Goal: Information Seeking & Learning: Learn about a topic

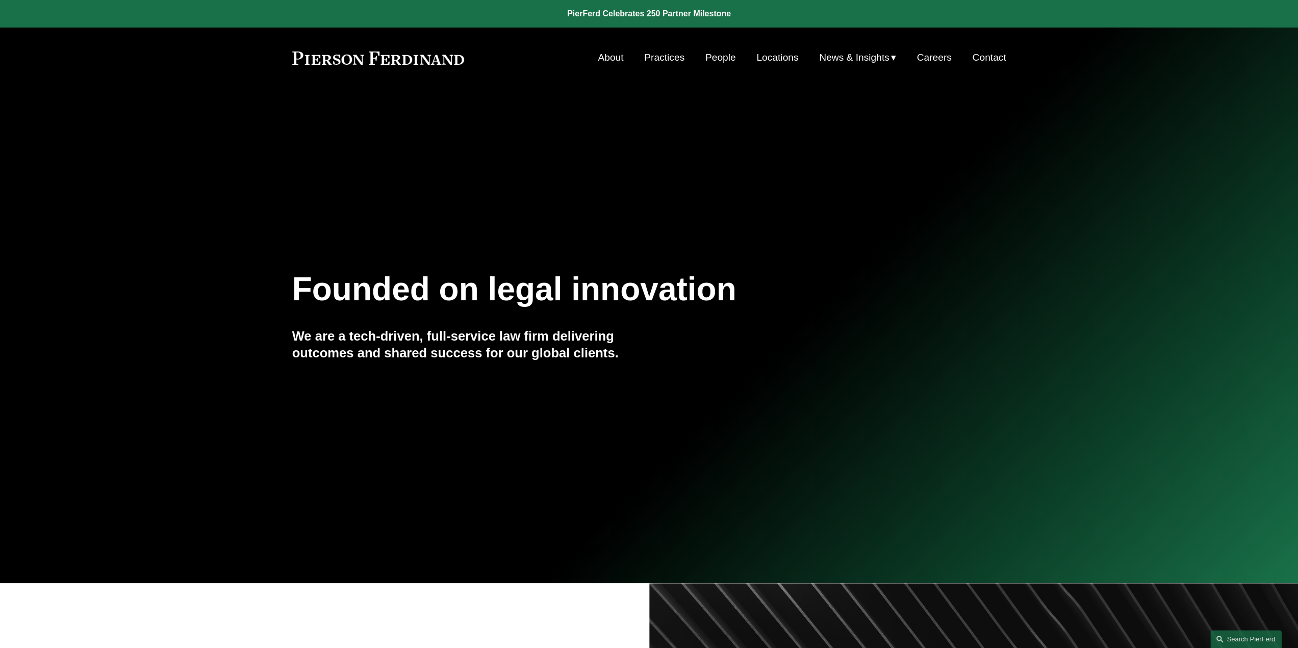
click at [723, 59] on link "People" at bounding box center [720, 57] width 31 height 19
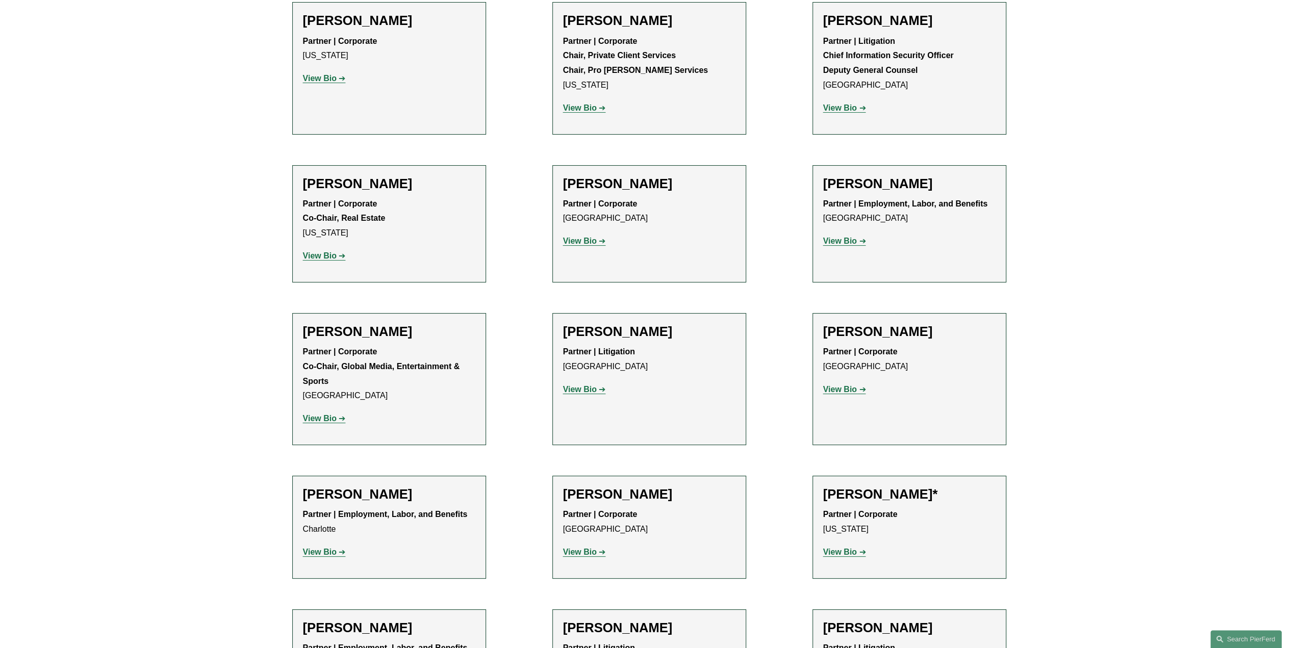
scroll to position [11697, 0]
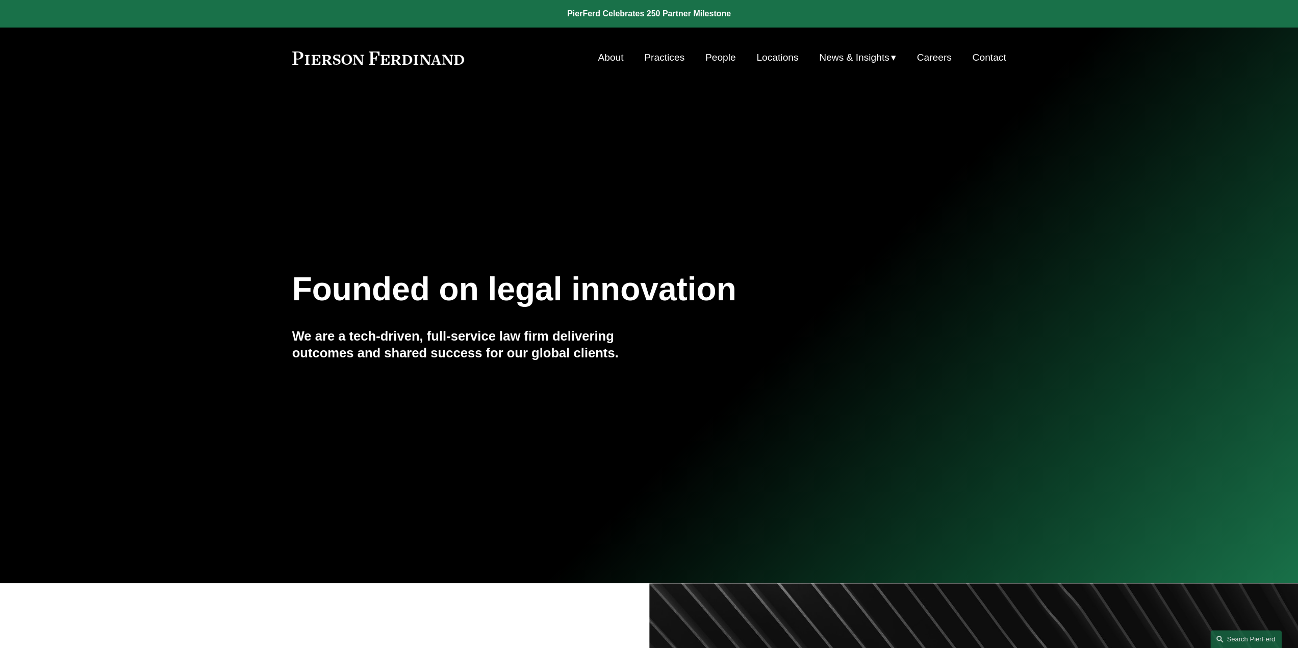
click at [649, 62] on link "Practices" at bounding box center [664, 57] width 40 height 19
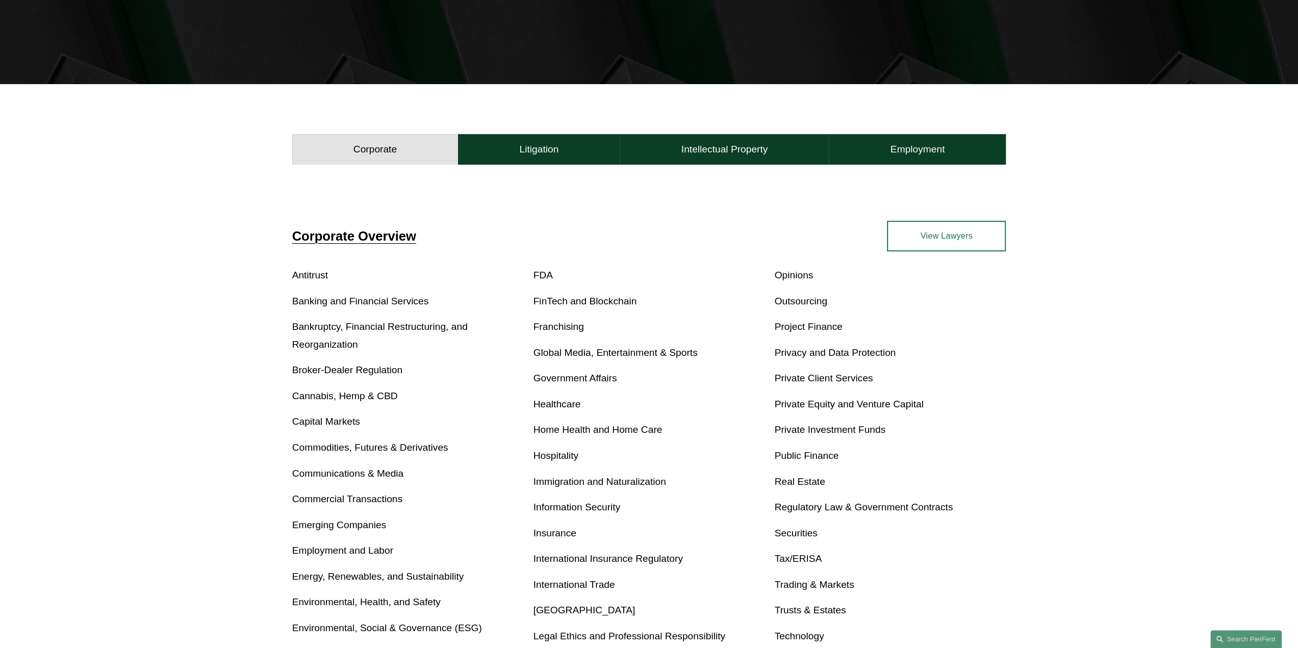
scroll to position [255, 0]
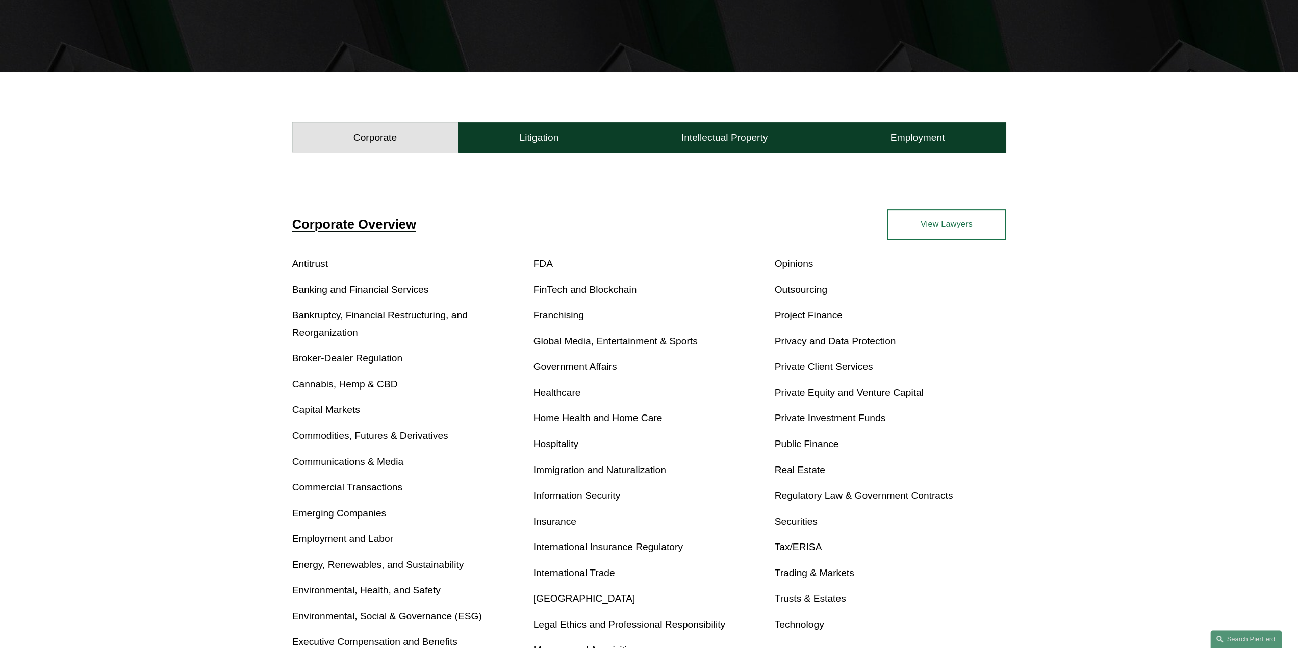
click at [795, 469] on link "Real Estate" at bounding box center [799, 470] width 50 height 11
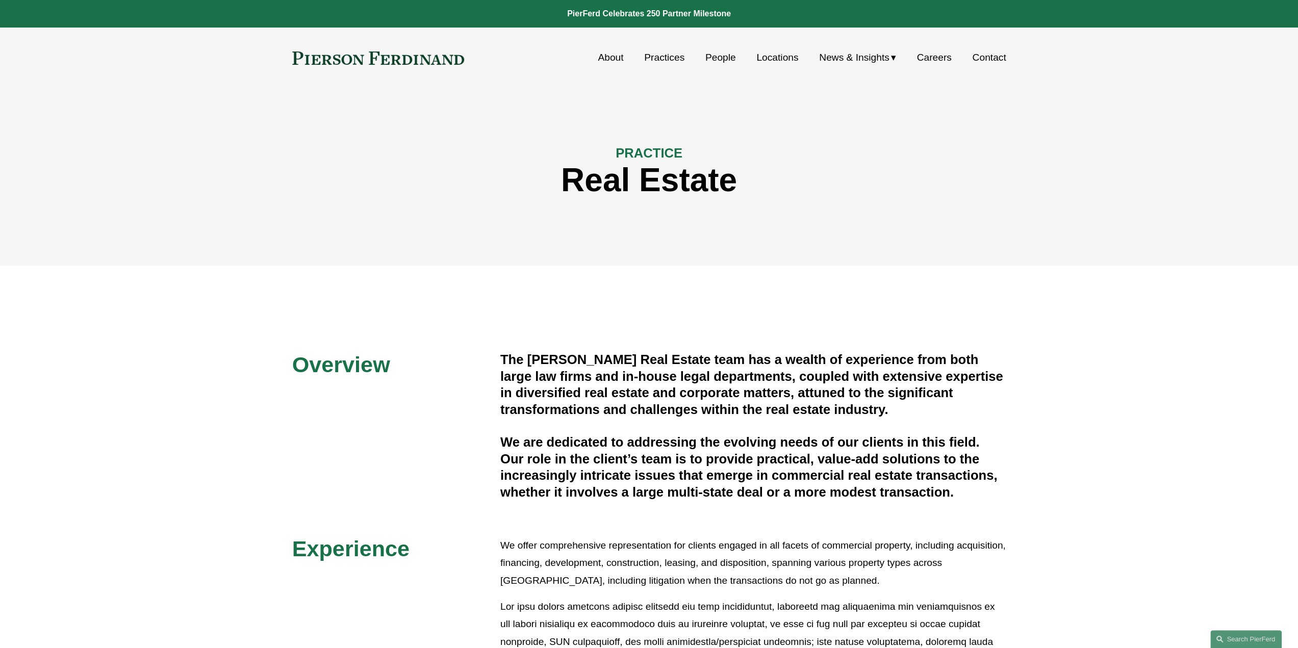
click at [768, 190] on h1 "Real Estate" at bounding box center [649, 180] width 714 height 37
click at [671, 54] on link "Practices" at bounding box center [664, 57] width 40 height 19
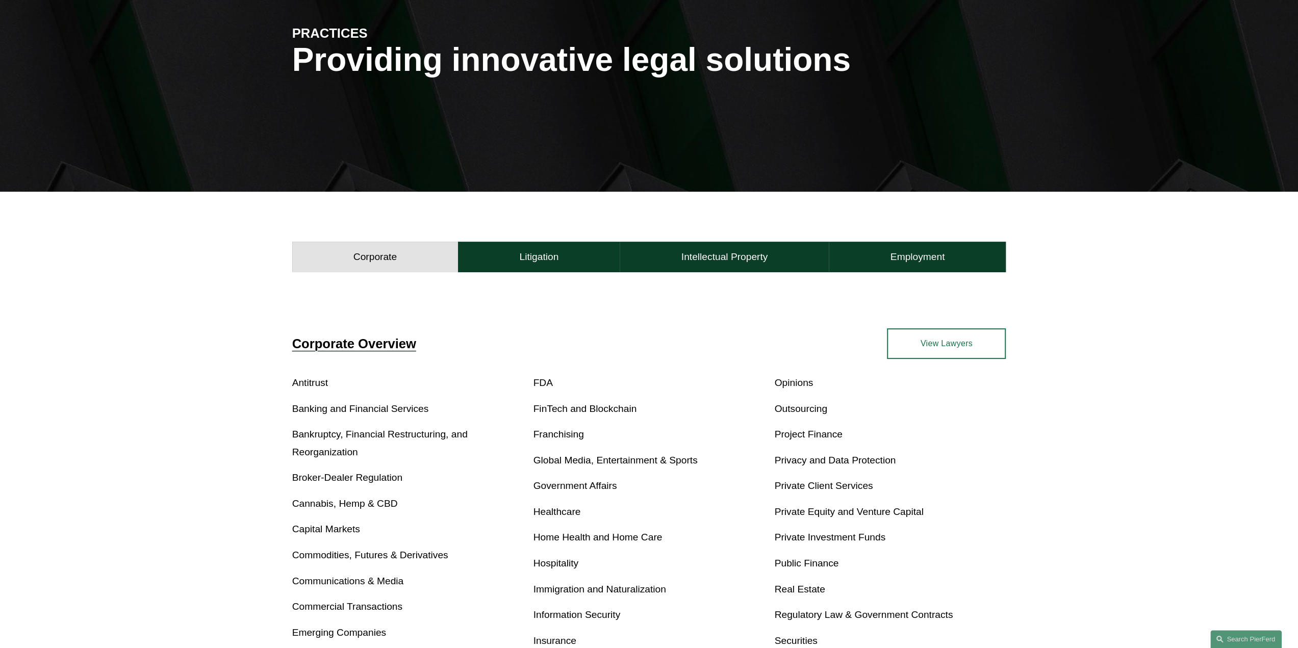
scroll to position [125, 0]
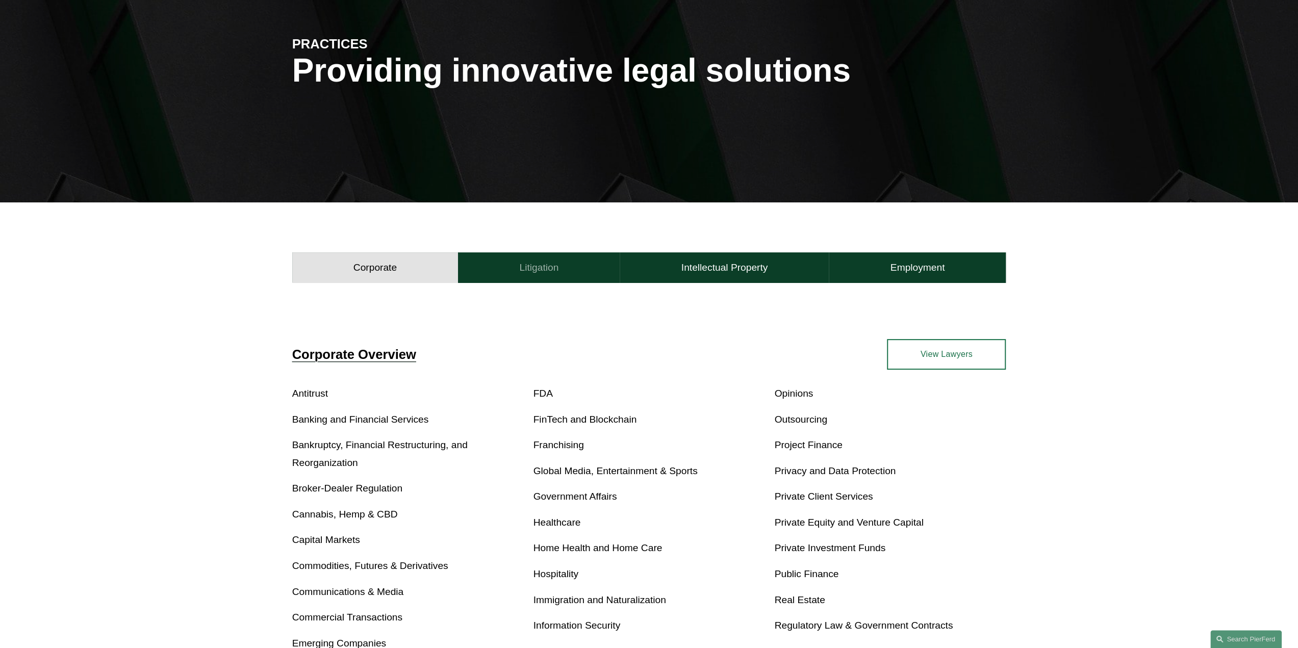
click at [526, 267] on h4 "Litigation" at bounding box center [538, 268] width 39 height 12
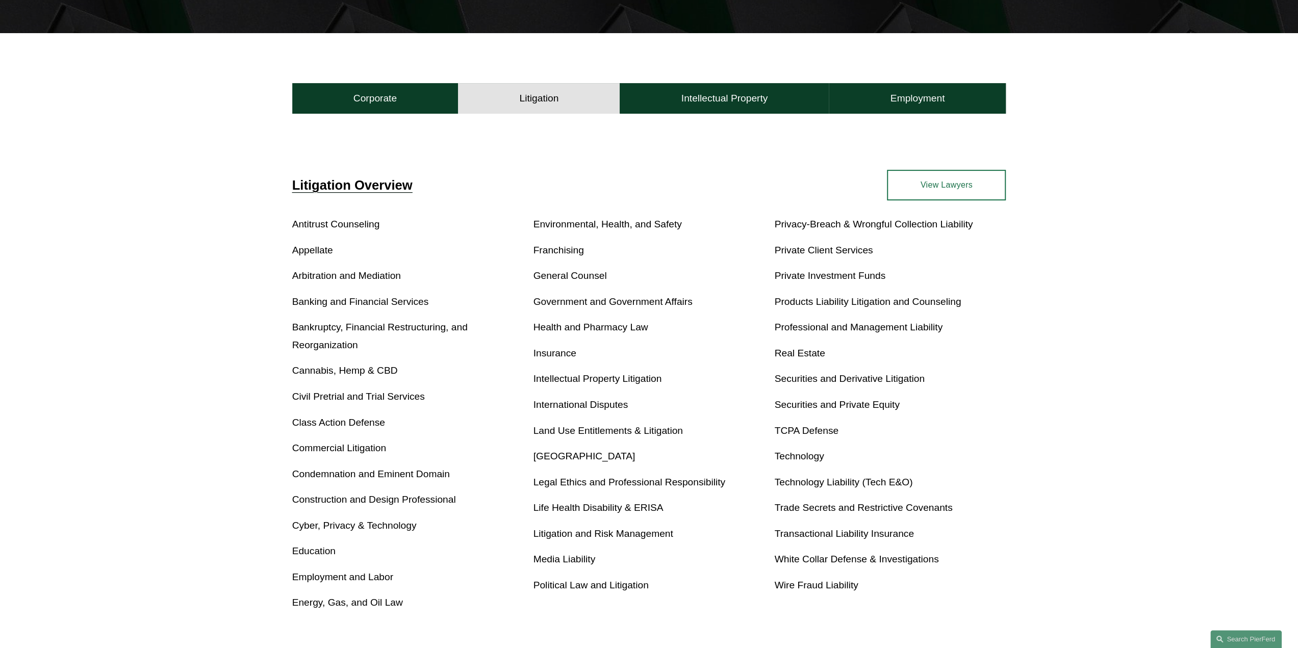
scroll to position [329, 0]
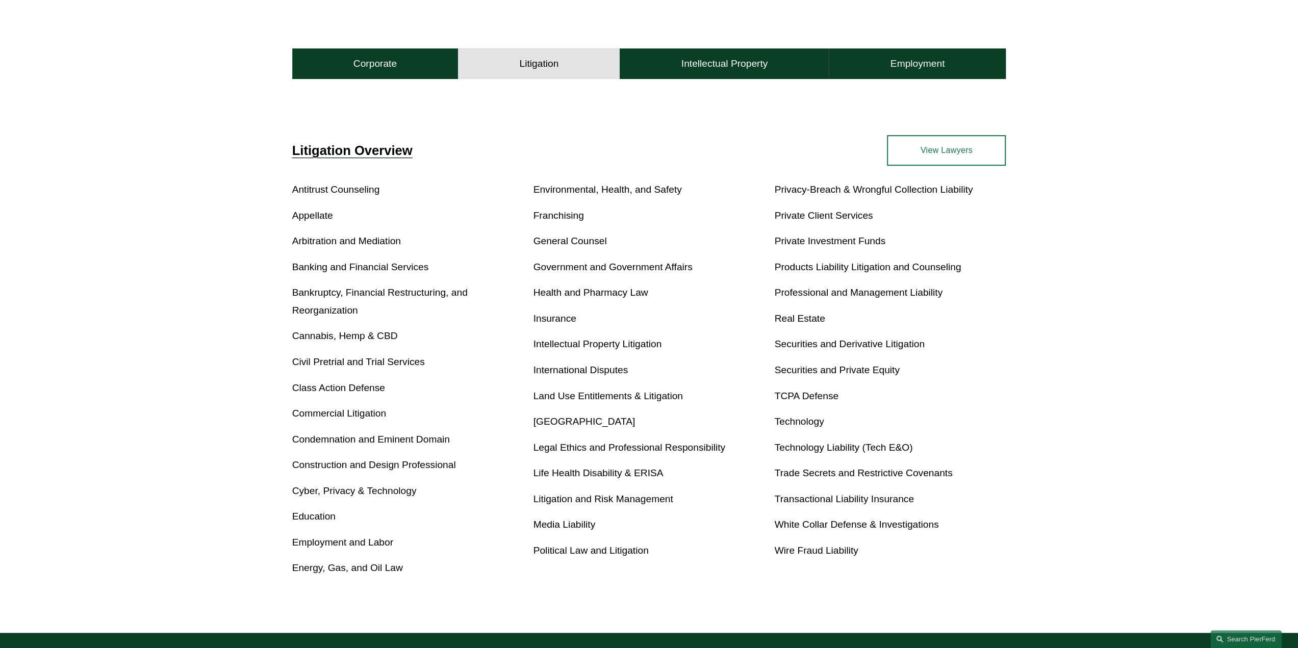
click at [401, 468] on link "Construction and Design Professional" at bounding box center [374, 465] width 164 height 11
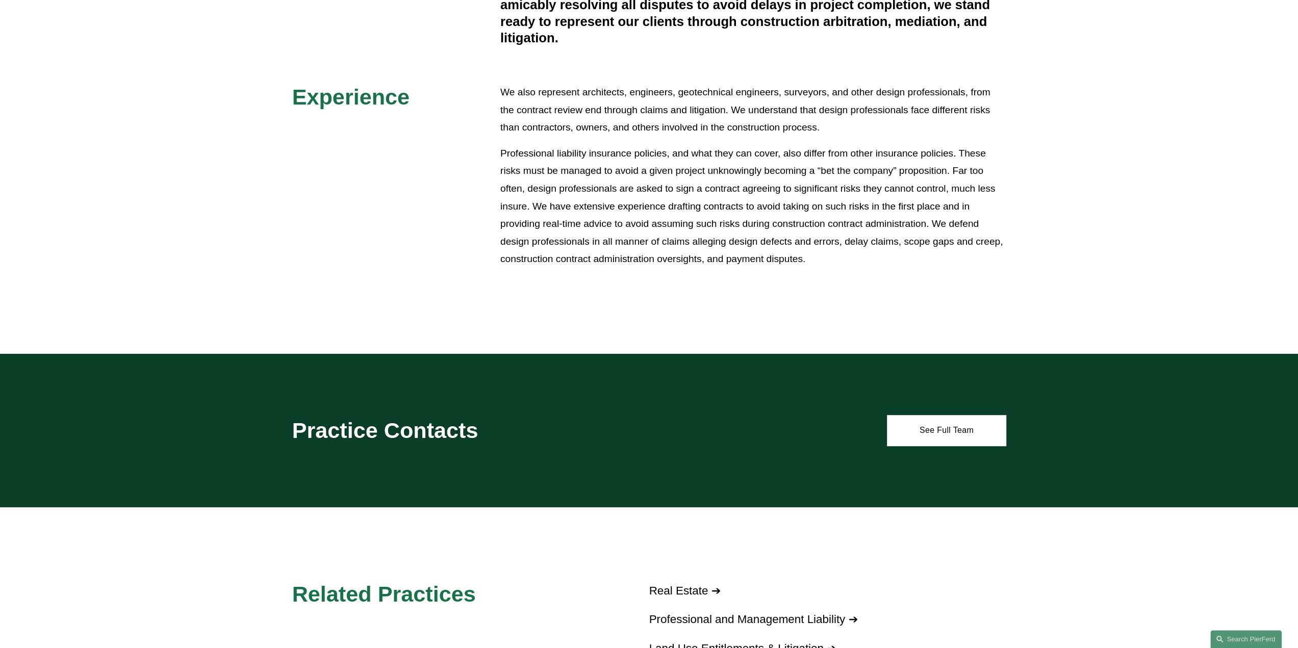
scroll to position [459, 0]
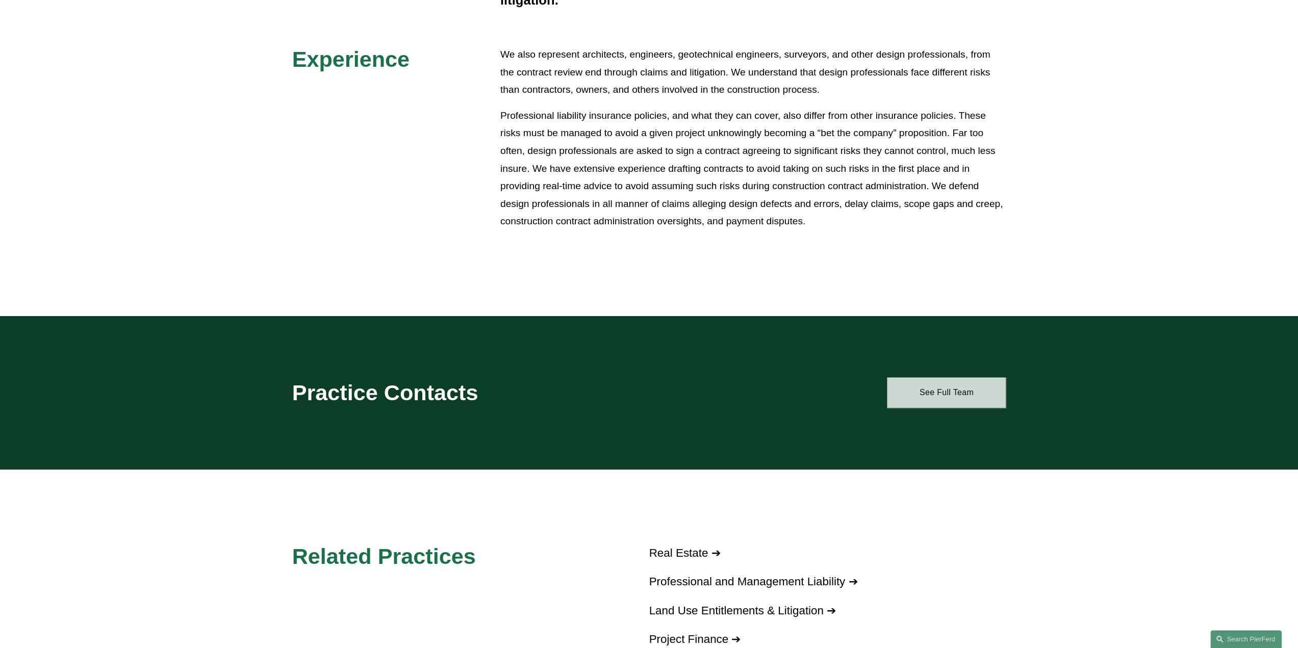
click at [960, 397] on link "See Full Team" at bounding box center [946, 392] width 119 height 31
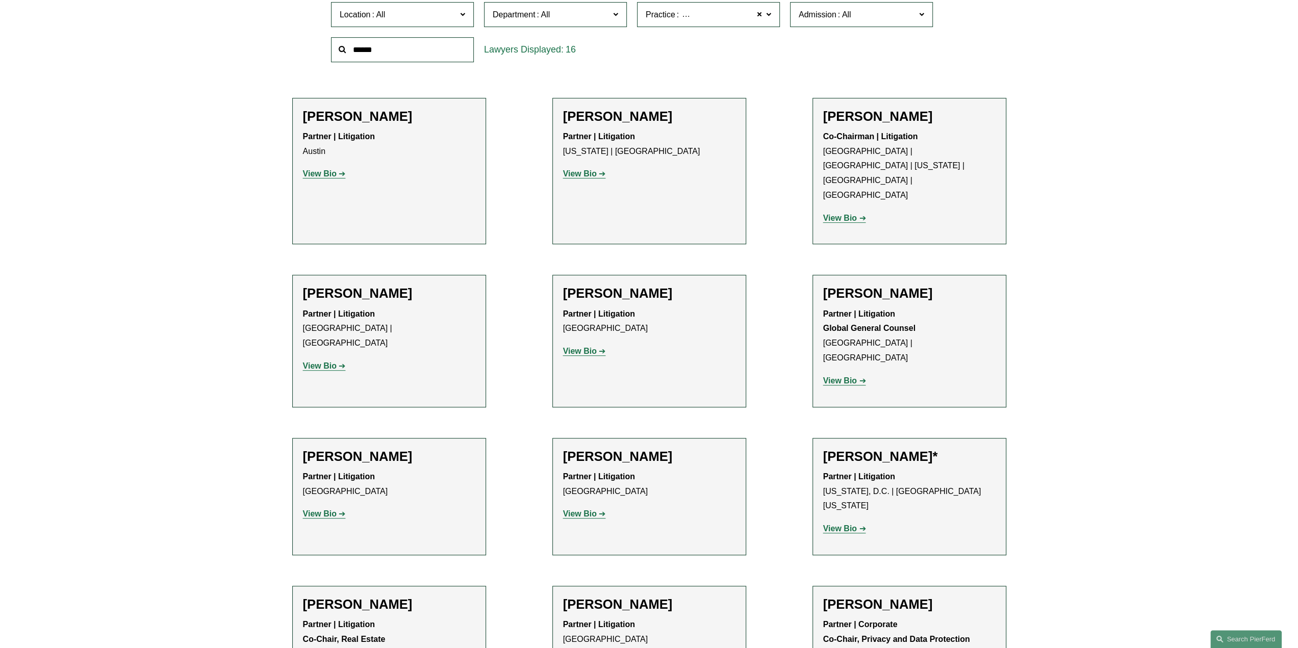
scroll to position [357, 0]
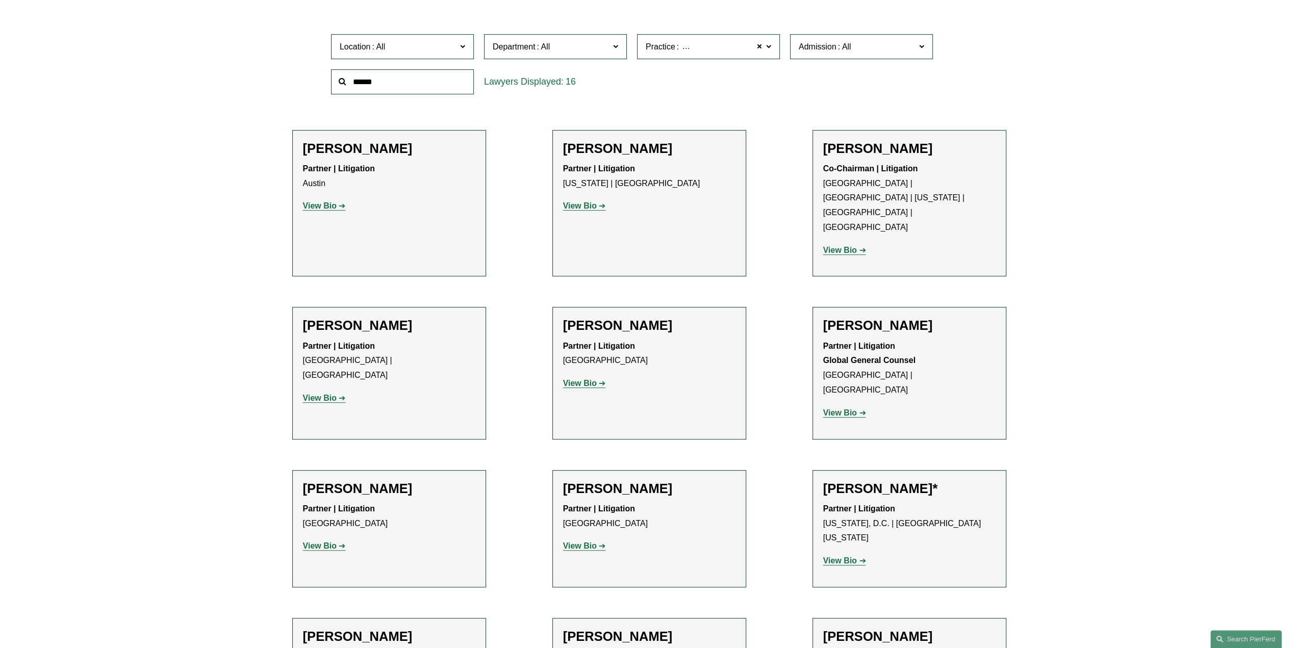
click at [332, 542] on strong "View Bio" at bounding box center [320, 546] width 34 height 9
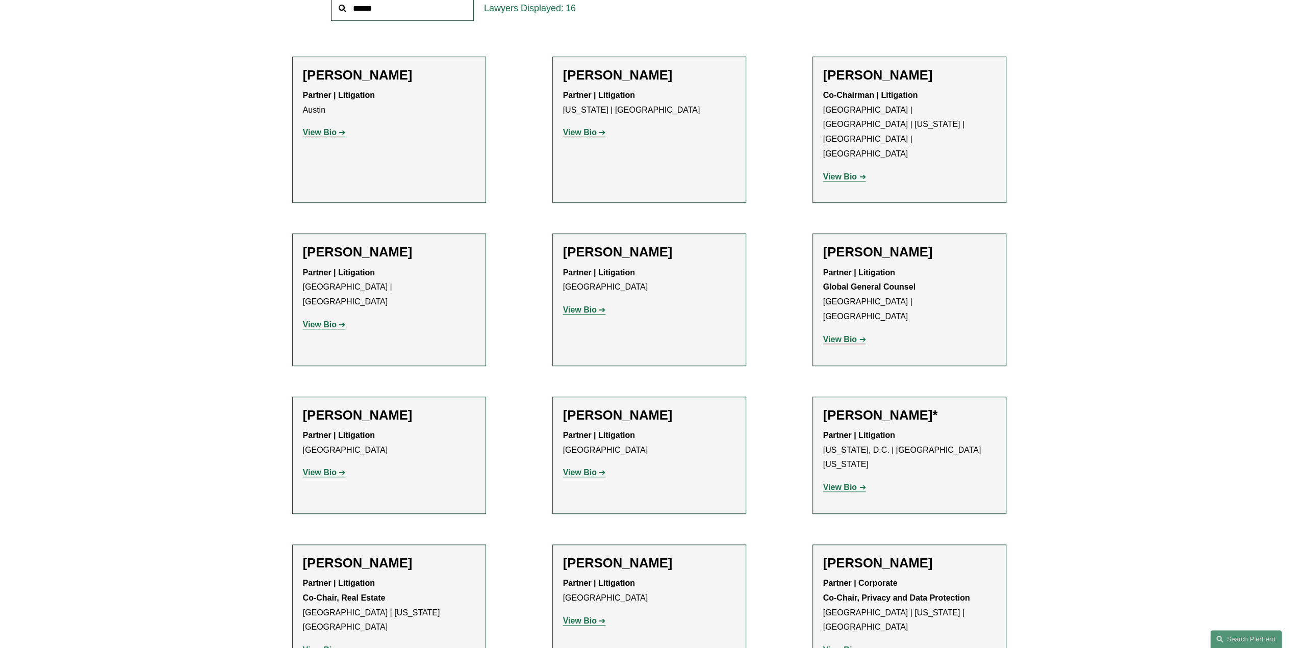
scroll to position [408, 0]
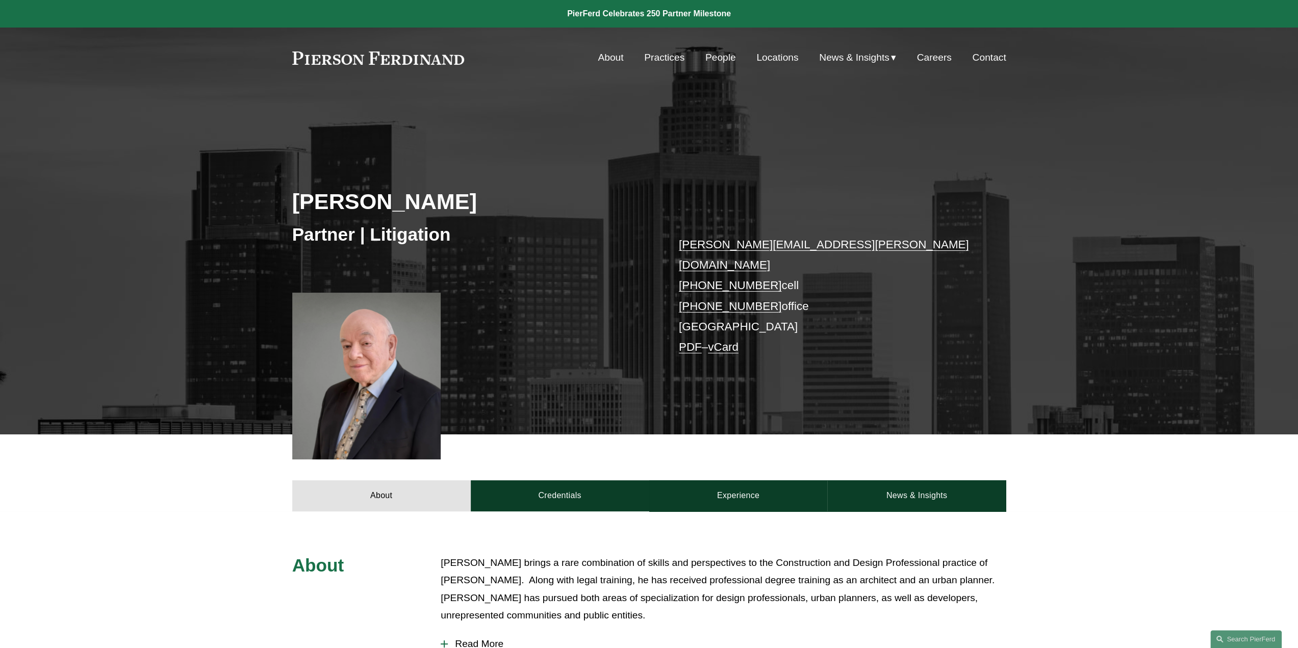
scroll to position [153, 0]
